Goal: Transaction & Acquisition: Download file/media

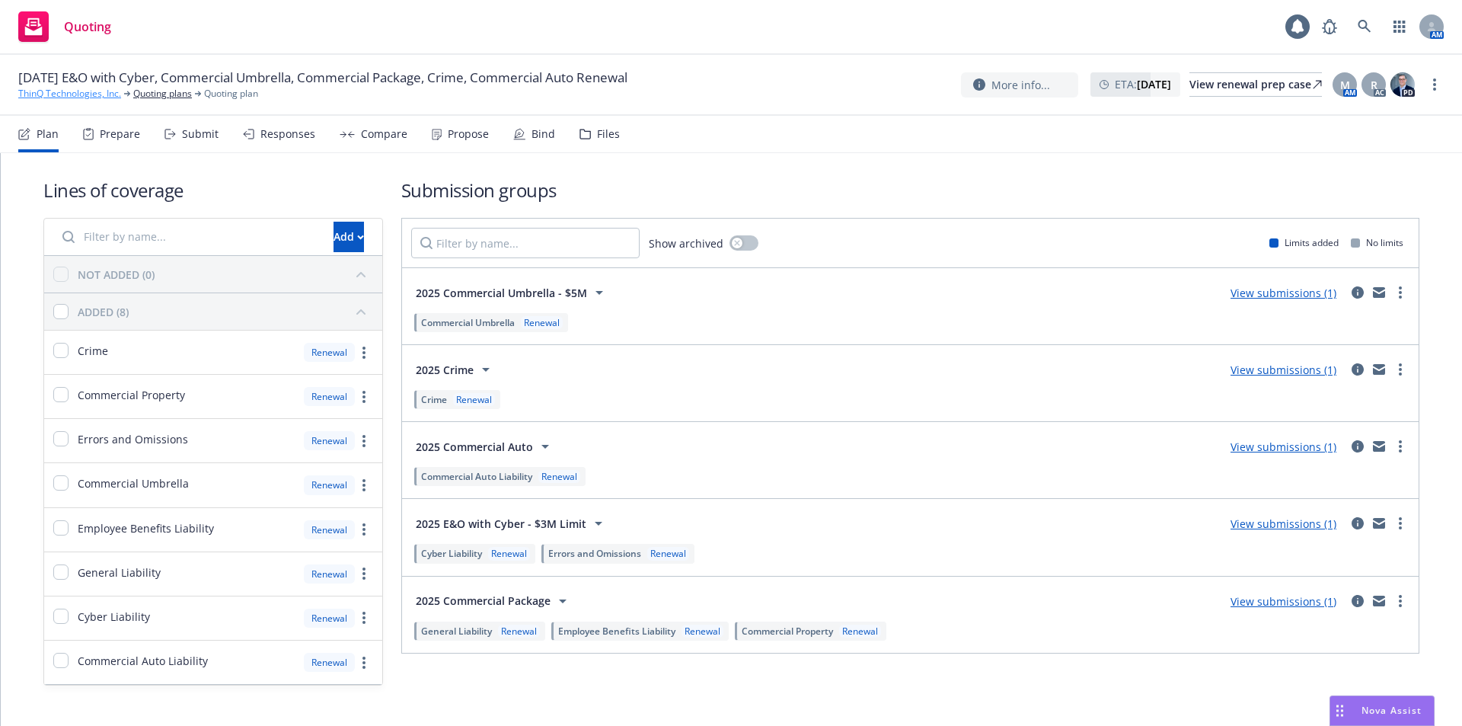
click at [49, 91] on link "ThinQ Technologies, Inc." at bounding box center [69, 94] width 103 height 14
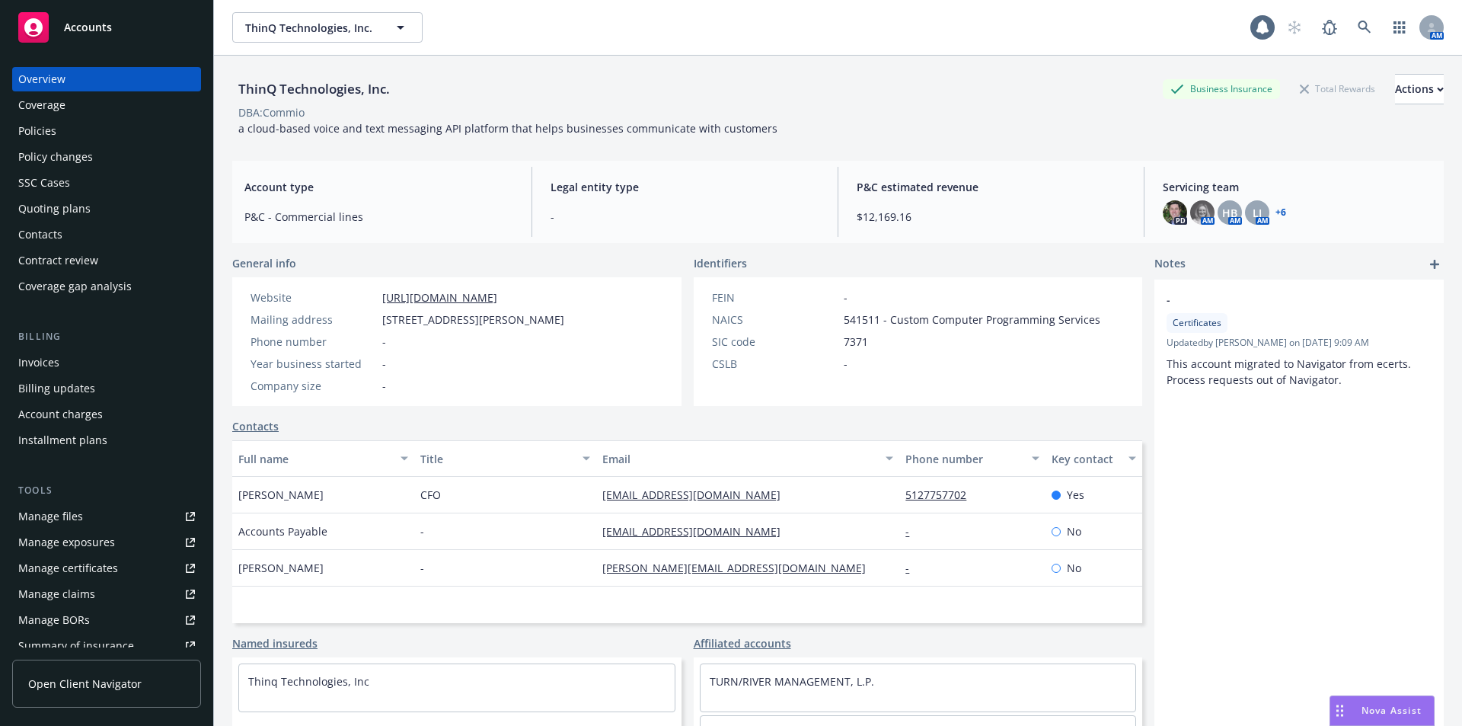
click at [61, 515] on div "Manage files" at bounding box center [50, 516] width 65 height 24
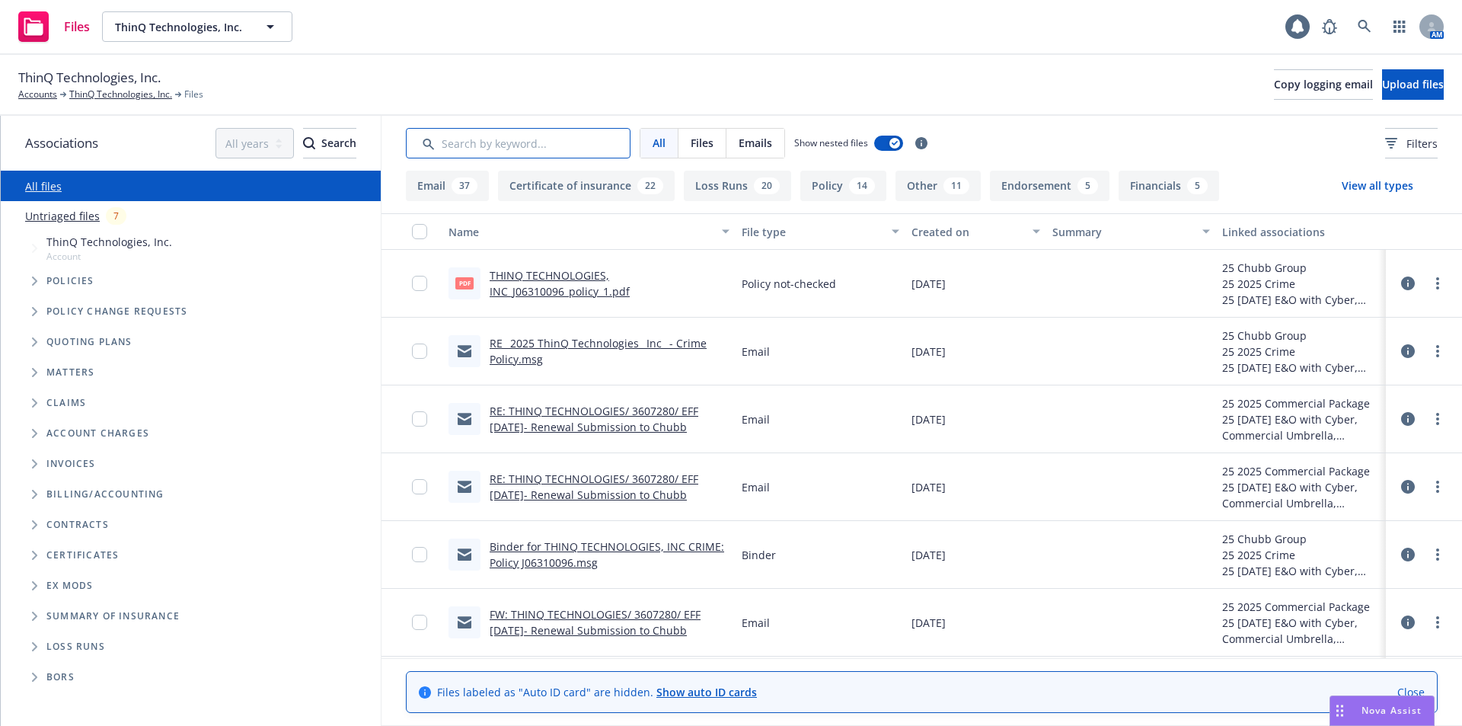
click at [528, 141] on input "Search by keyword..." at bounding box center [518, 143] width 225 height 30
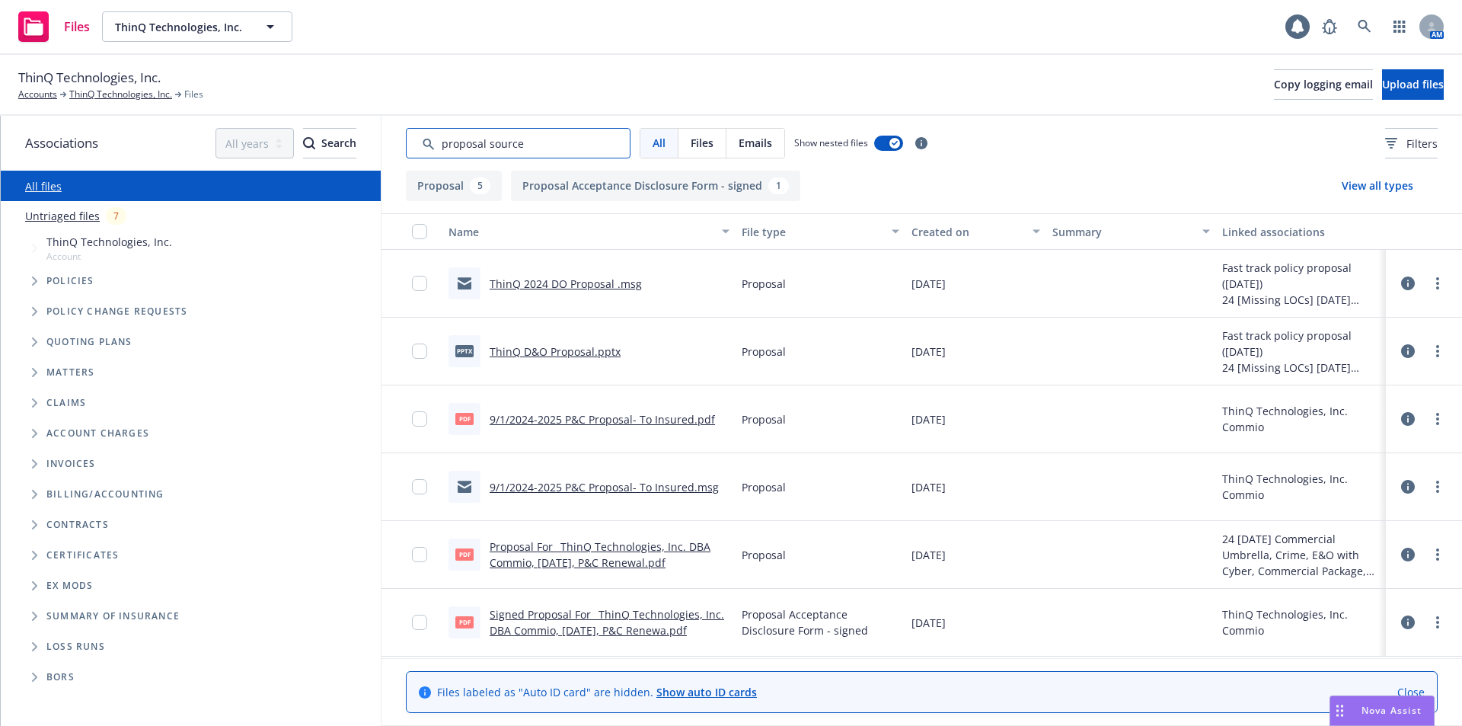
drag, startPoint x: 541, startPoint y: 147, endPoint x: 400, endPoint y: 136, distance: 141.3
click at [400, 136] on div "All Files Emails Show nested files Filters" at bounding box center [921, 143] width 1080 height 55
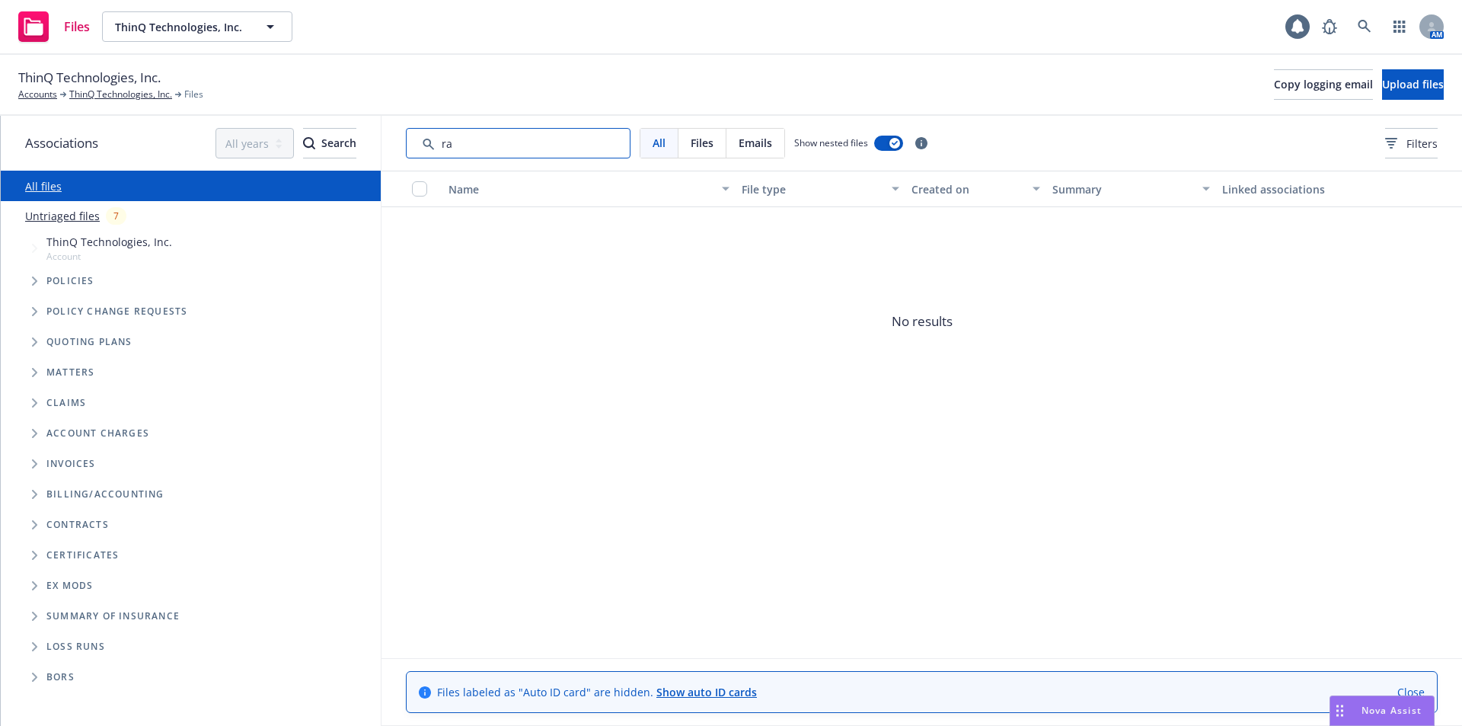
type input "r"
type input "c"
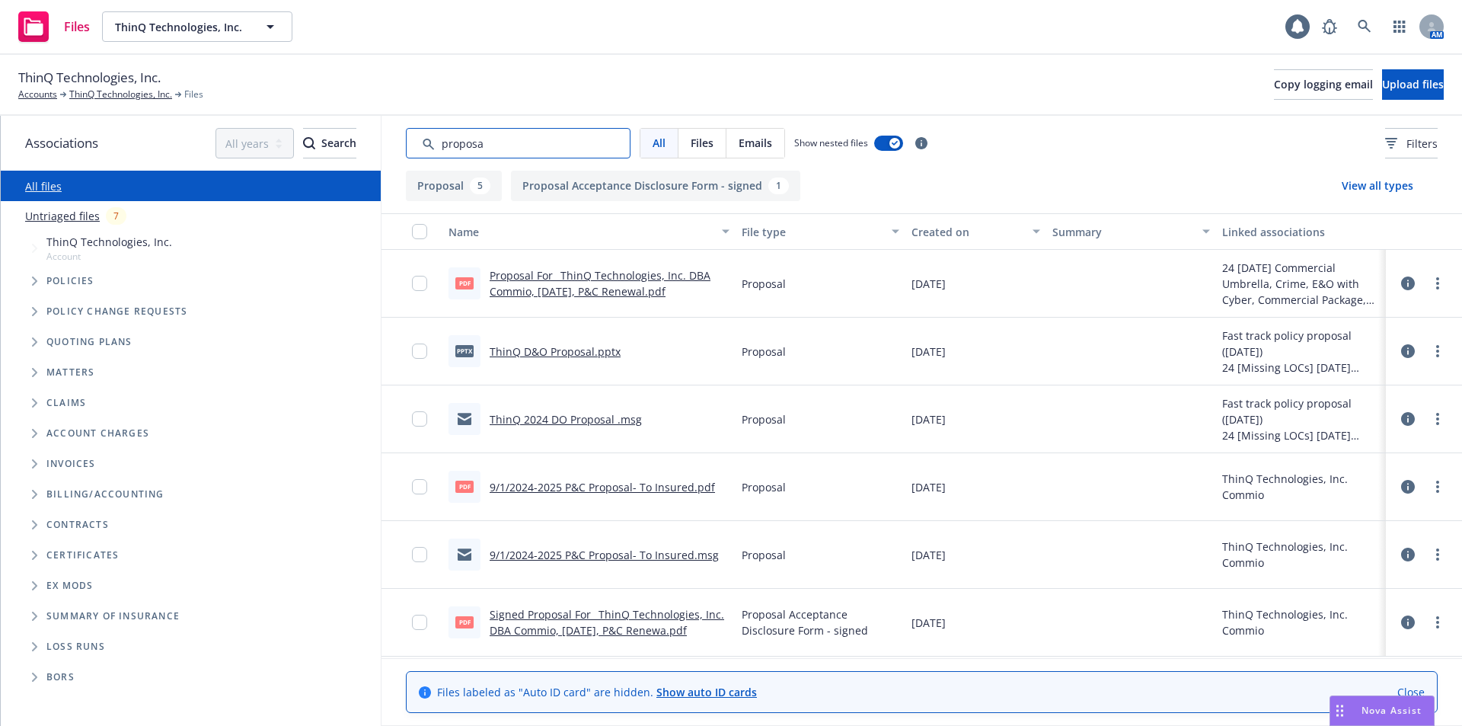
drag, startPoint x: 514, startPoint y: 152, endPoint x: 365, endPoint y: 147, distance: 149.3
click at [365, 147] on div "Associations All years 2027 2026 2025 2024 2023 2022 2021 2020 2019 2018 2017 2…" at bounding box center [731, 421] width 1461 height 610
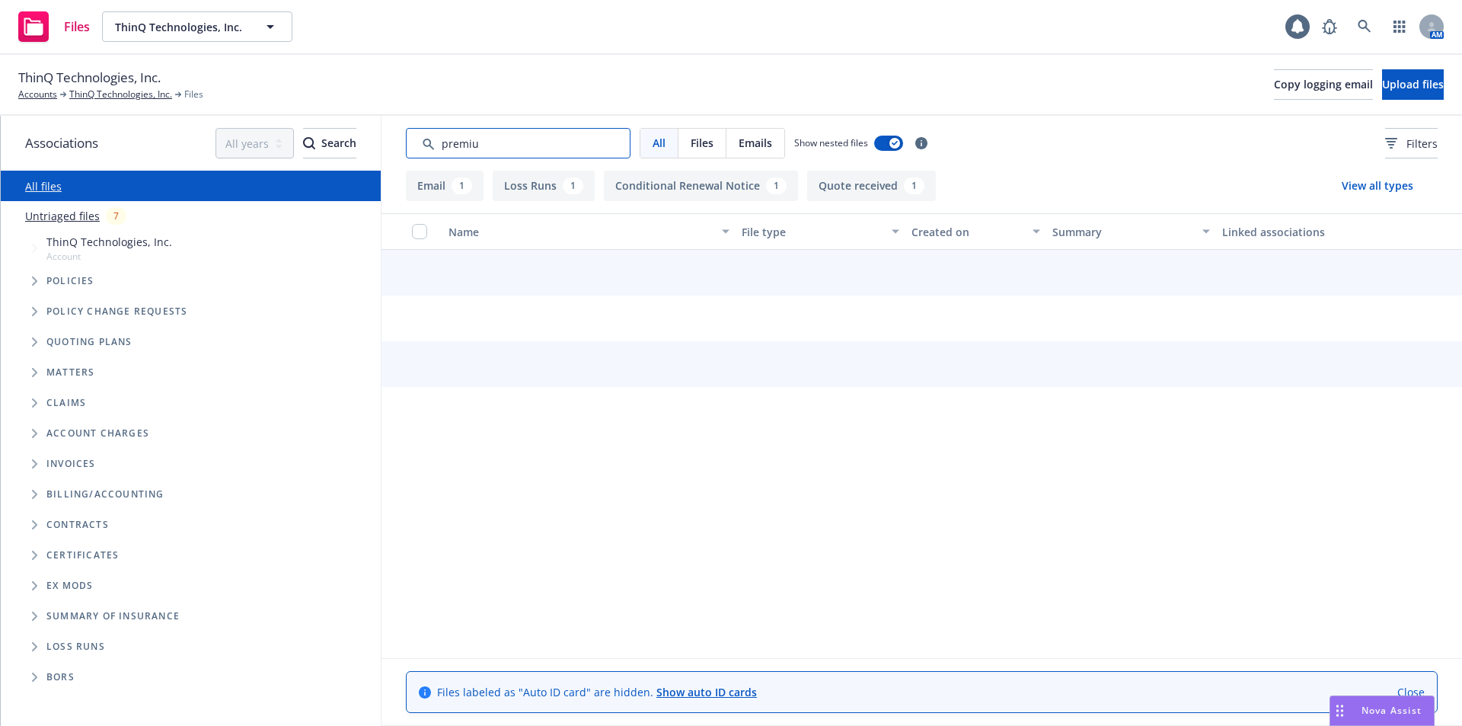
type input "premium"
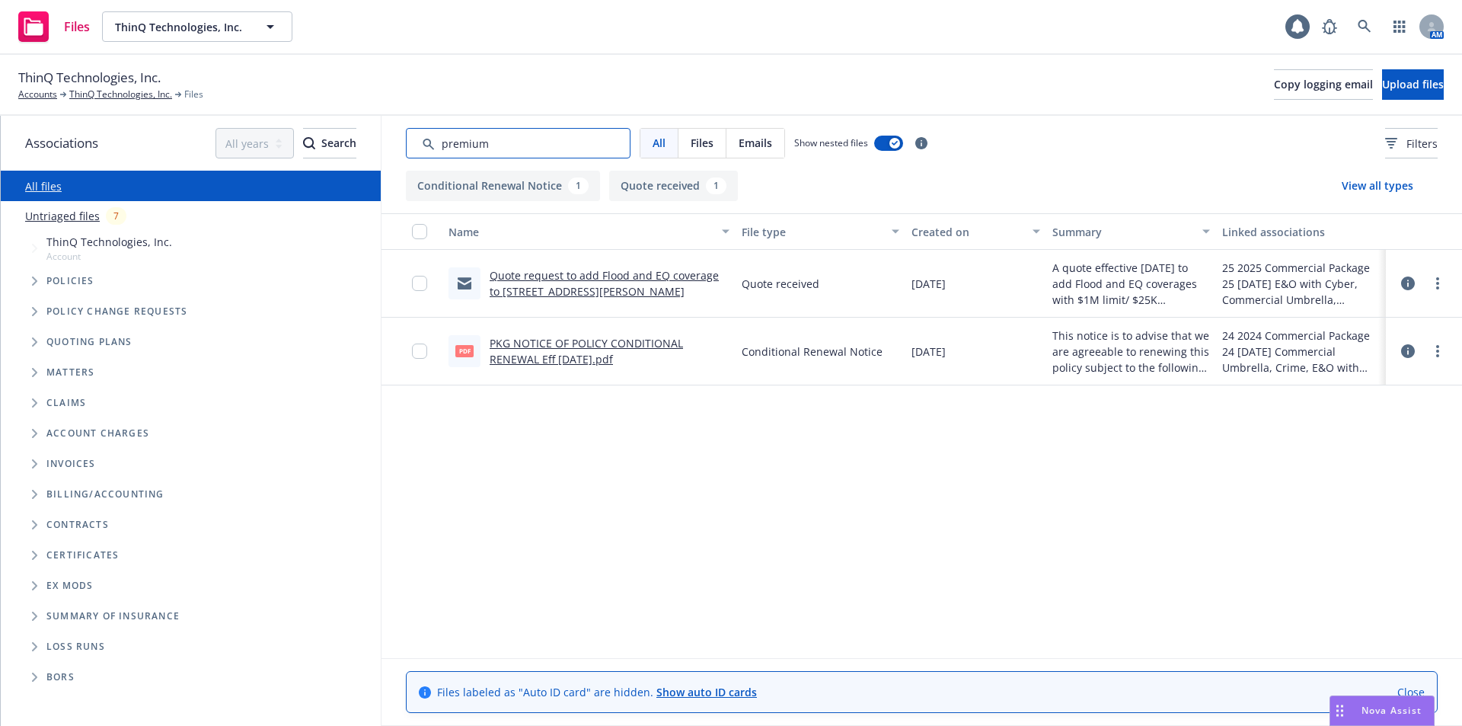
drag, startPoint x: 513, startPoint y: 146, endPoint x: 371, endPoint y: 146, distance: 142.4
click at [371, 146] on div "Associations All years 2027 2026 2025 2024 2023 2022 2021 2020 2019 2018 2017 2…" at bounding box center [731, 421] width 1461 height 610
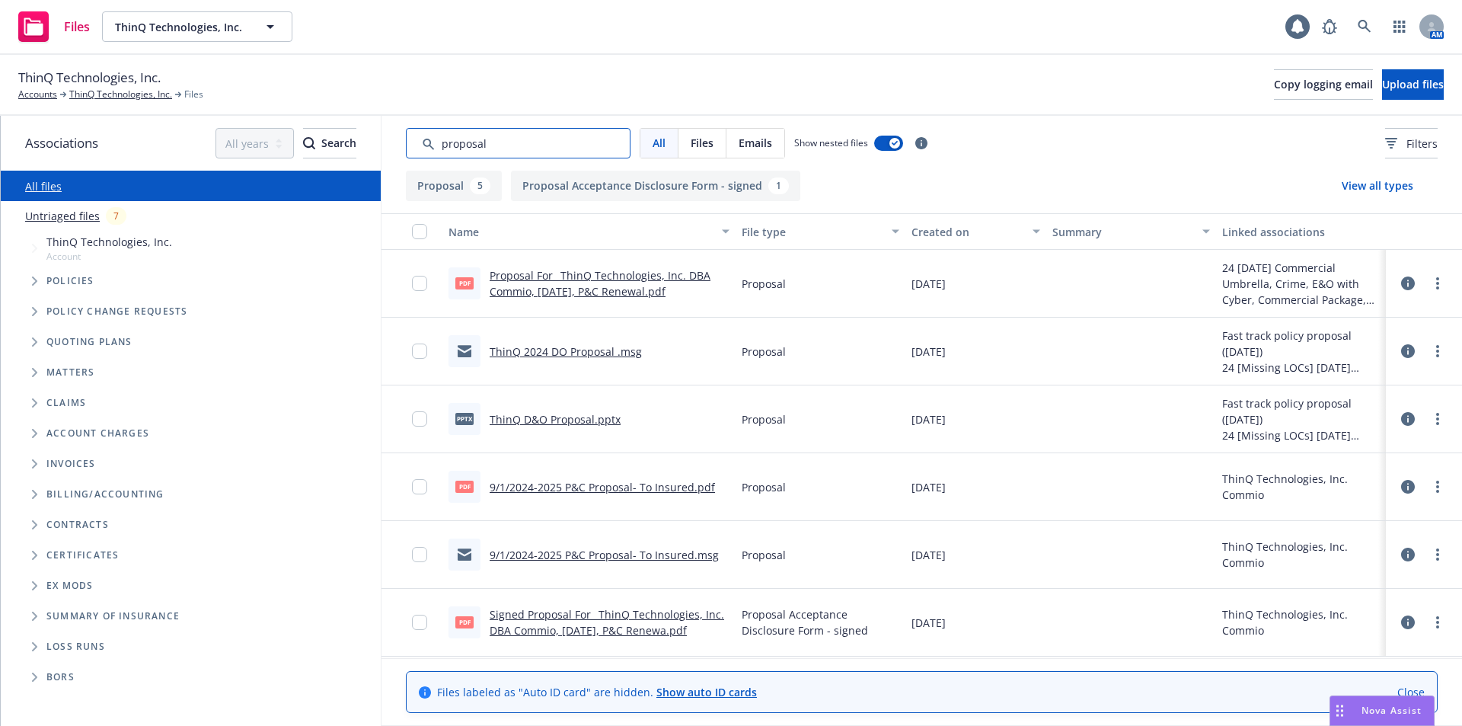
type input "proposal"
click at [553, 294] on link "Proposal For_ ThinQ Technologies, Inc. DBA Commio, September 1, 2024, P&C Renew…" at bounding box center [600, 283] width 221 height 30
click at [1434, 286] on link "more" at bounding box center [1437, 283] width 18 height 18
click at [1335, 350] on link "Download" at bounding box center [1370, 345] width 152 height 30
